Goal: Check status

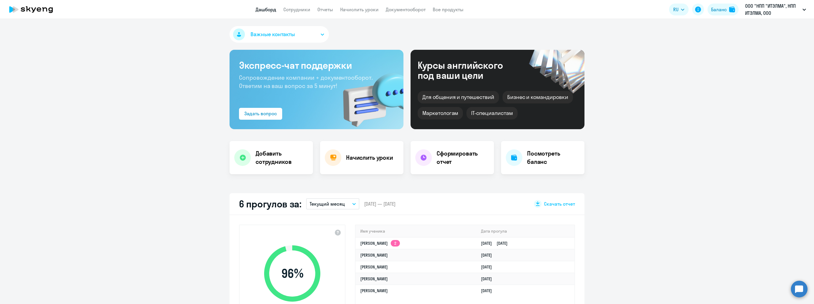
select select "30"
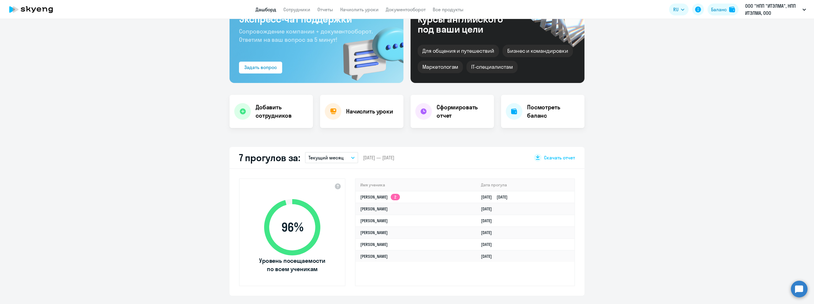
scroll to position [59, 0]
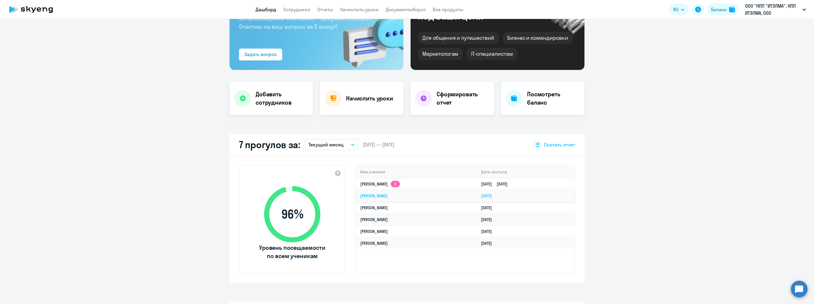
click at [388, 196] on link "Марина Николаевна Червякова" at bounding box center [374, 195] width 28 height 5
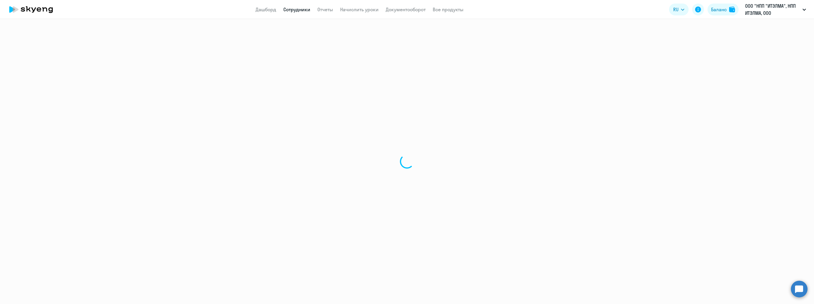
select select "english"
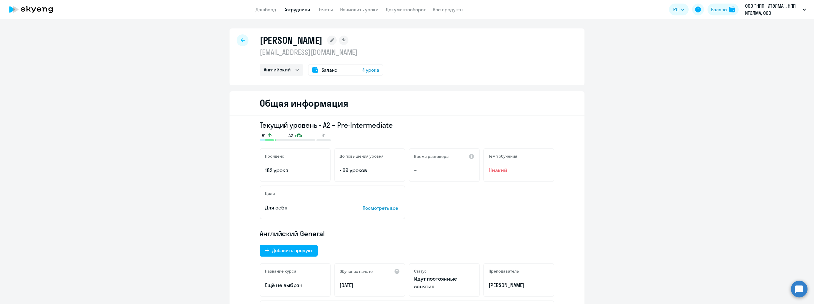
click at [241, 41] on icon at bounding box center [243, 40] width 4 height 4
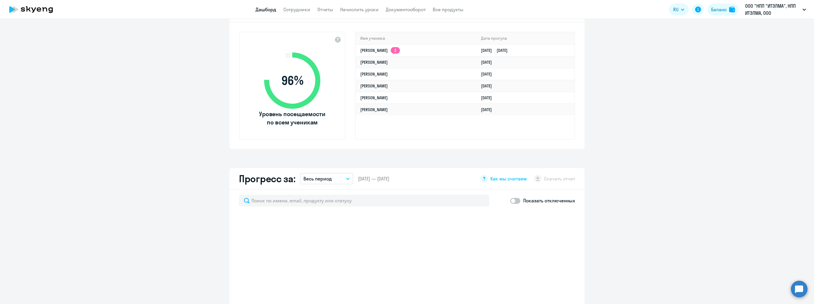
scroll to position [207, 0]
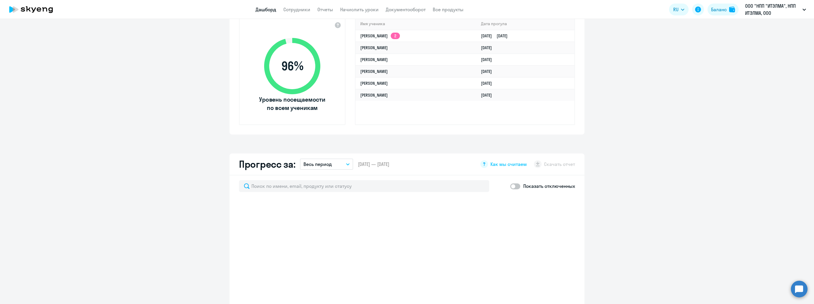
select select "30"
